Goal: Task Accomplishment & Management: Manage account settings

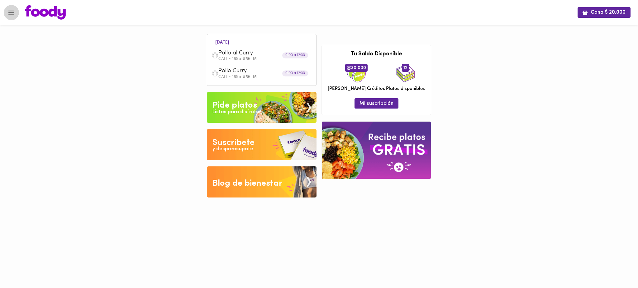
click at [14, 15] on icon "Menu" at bounding box center [11, 13] width 8 height 8
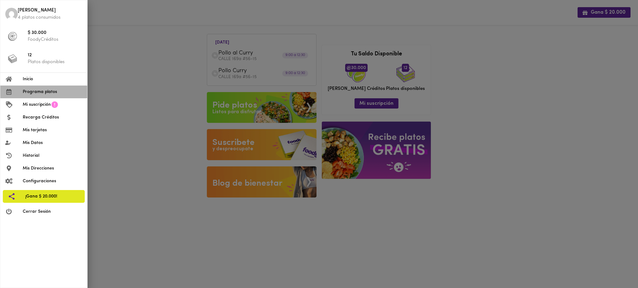
click at [44, 94] on span "Programa platos" at bounding box center [52, 92] width 59 height 7
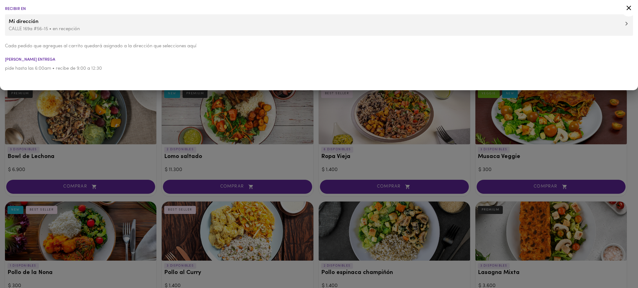
click at [629, 5] on icon at bounding box center [629, 8] width 8 height 8
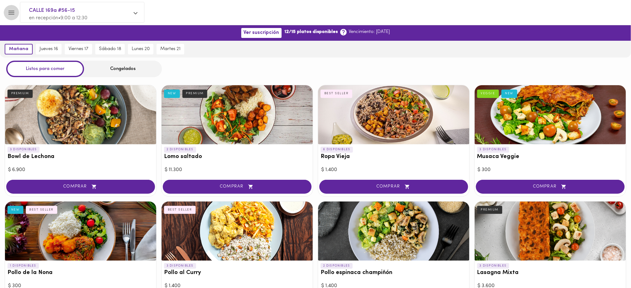
click at [14, 12] on icon "Menu" at bounding box center [11, 13] width 6 height 4
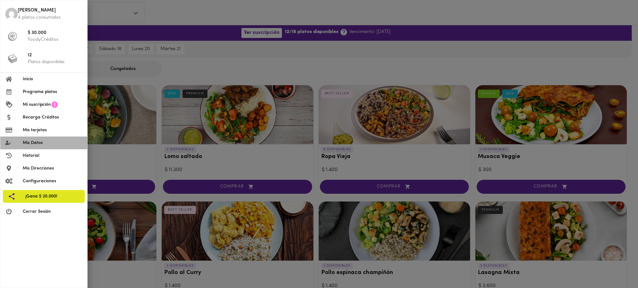
click at [52, 144] on span "Mis Datos" at bounding box center [52, 143] width 59 height 7
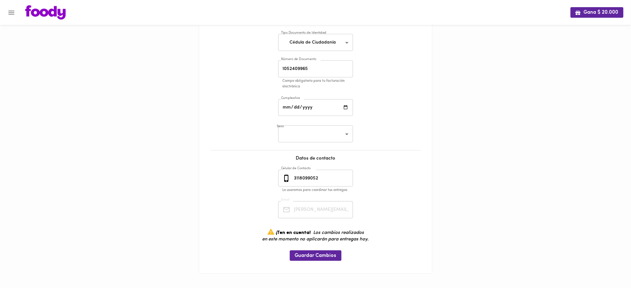
scroll to position [0, 11]
click at [365, 213] on div "Mis Datos Datos Personales Nombre [PERSON_NAME] Nombre Tipo Documento de Identi…" at bounding box center [315, 123] width 220 height 290
